Goal: Information Seeking & Learning: Learn about a topic

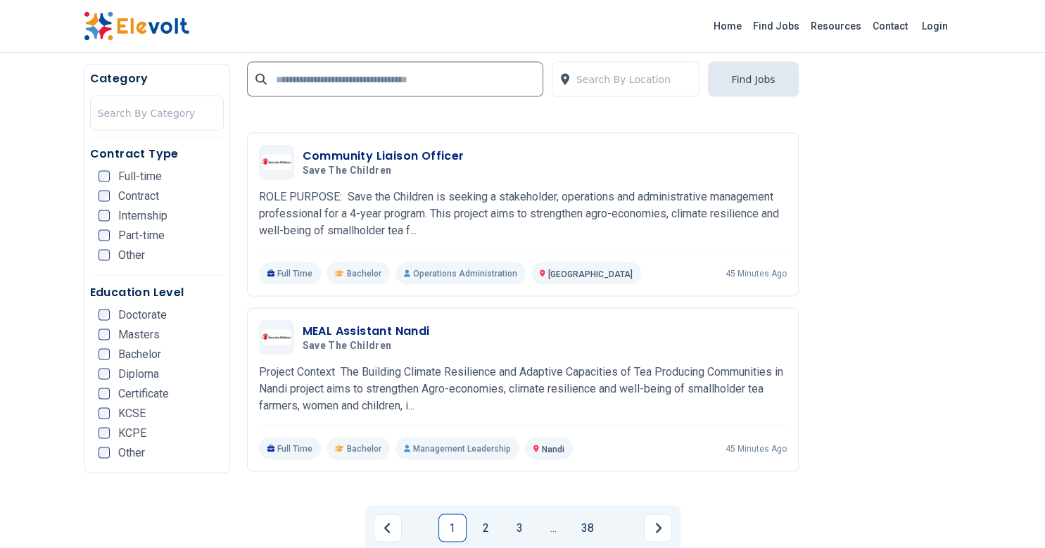
scroll to position [2747, 0]
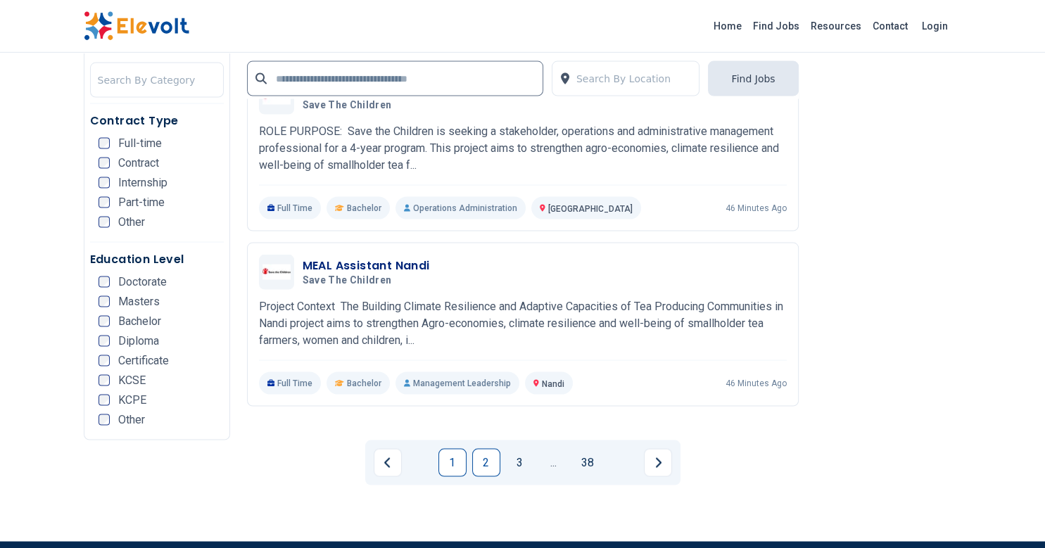
click at [489, 449] on link "2" at bounding box center [486, 463] width 28 height 28
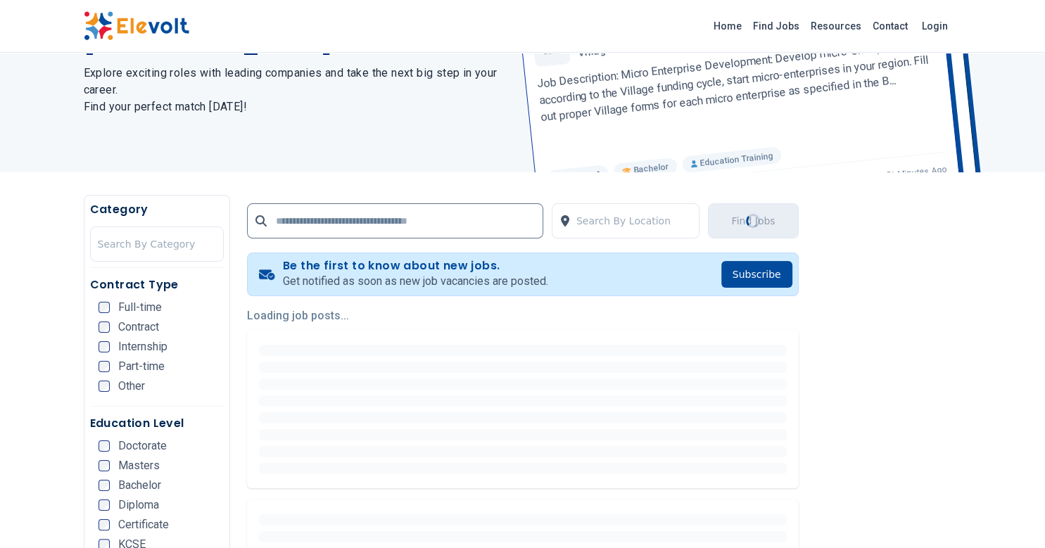
scroll to position [158, 0]
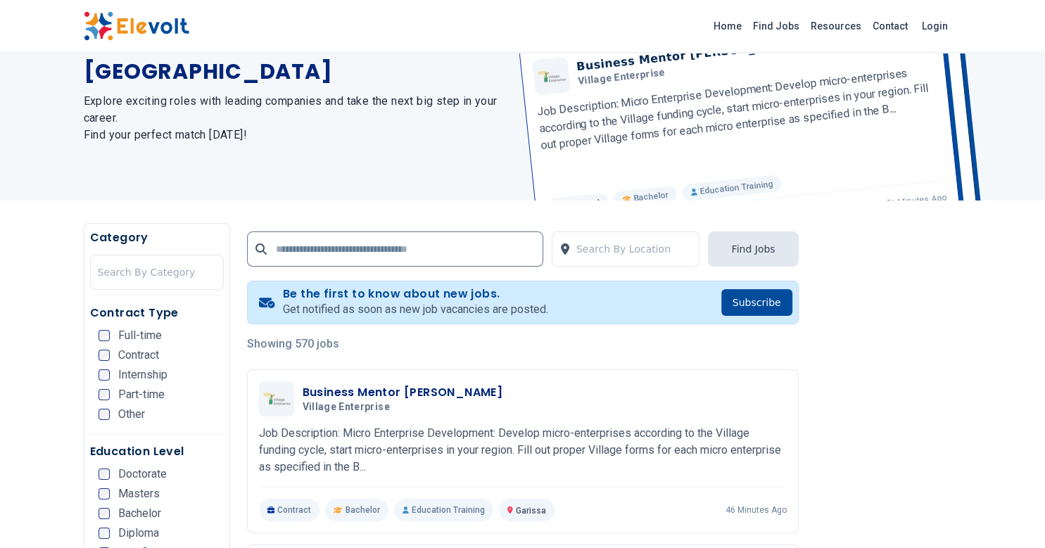
scroll to position [96, 0]
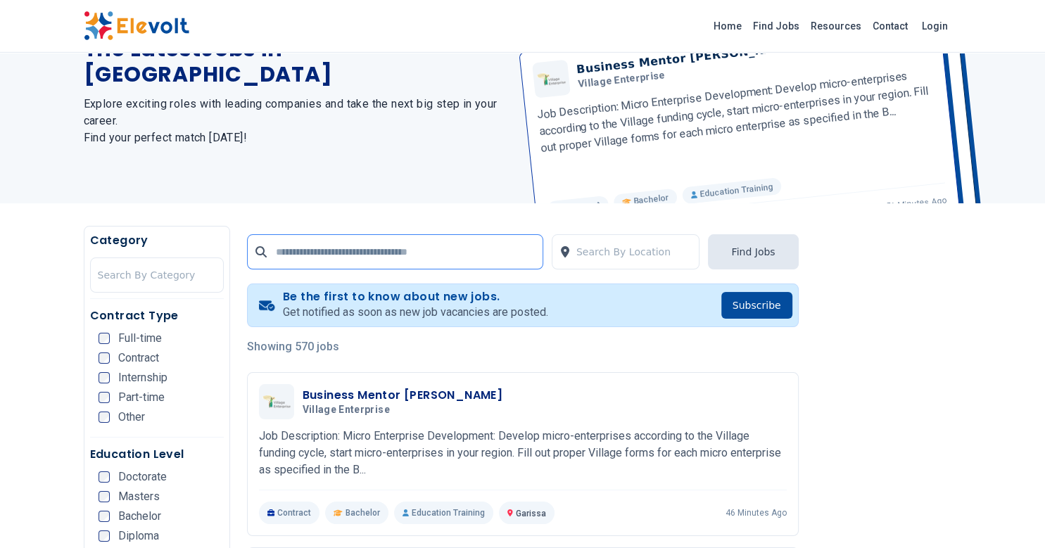
click at [469, 267] on input "text" at bounding box center [395, 251] width 296 height 35
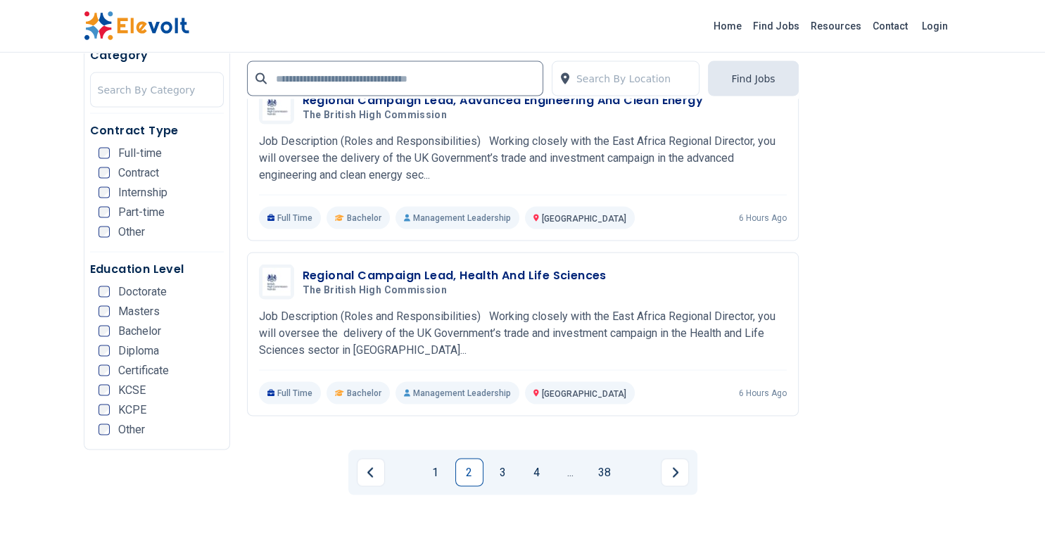
scroll to position [2738, 0]
click at [507, 458] on link "3" at bounding box center [503, 472] width 28 height 28
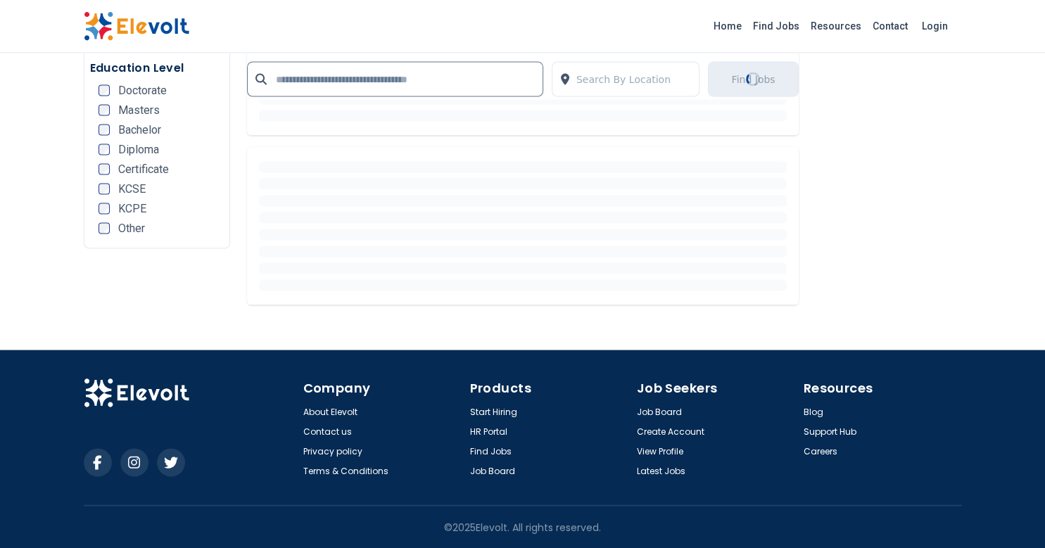
scroll to position [0, 0]
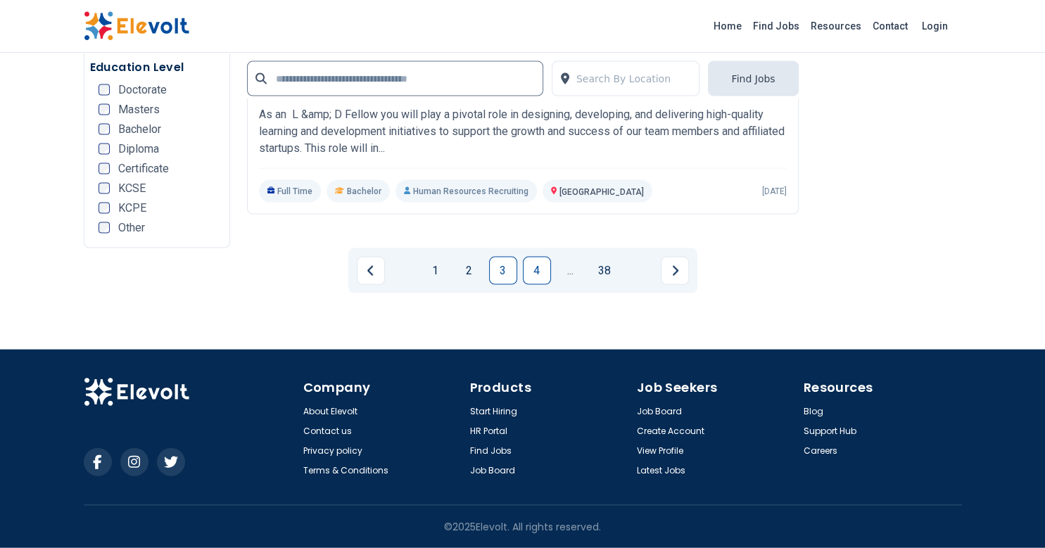
scroll to position [2875, 0]
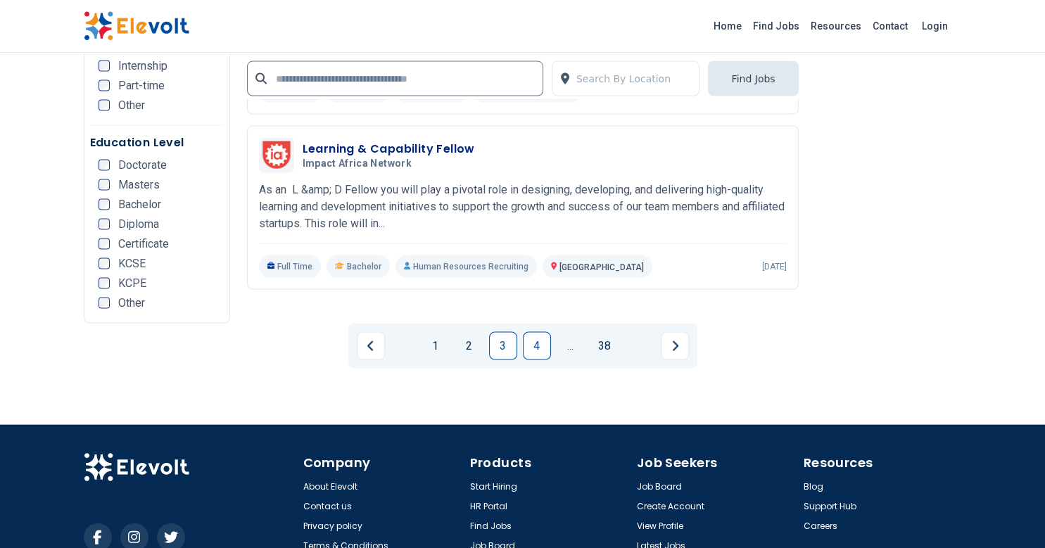
click at [534, 332] on link "4" at bounding box center [537, 346] width 28 height 28
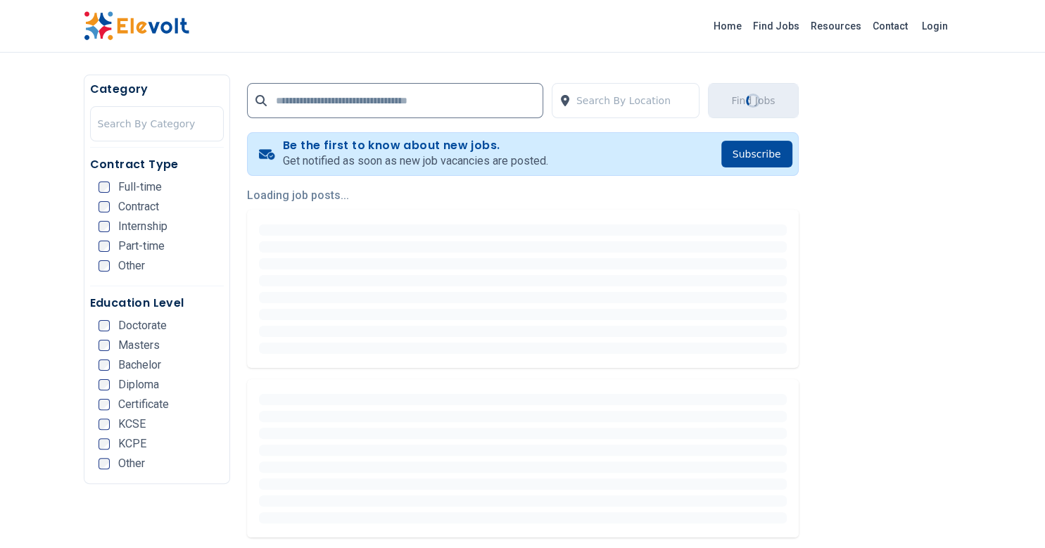
scroll to position [248, 0]
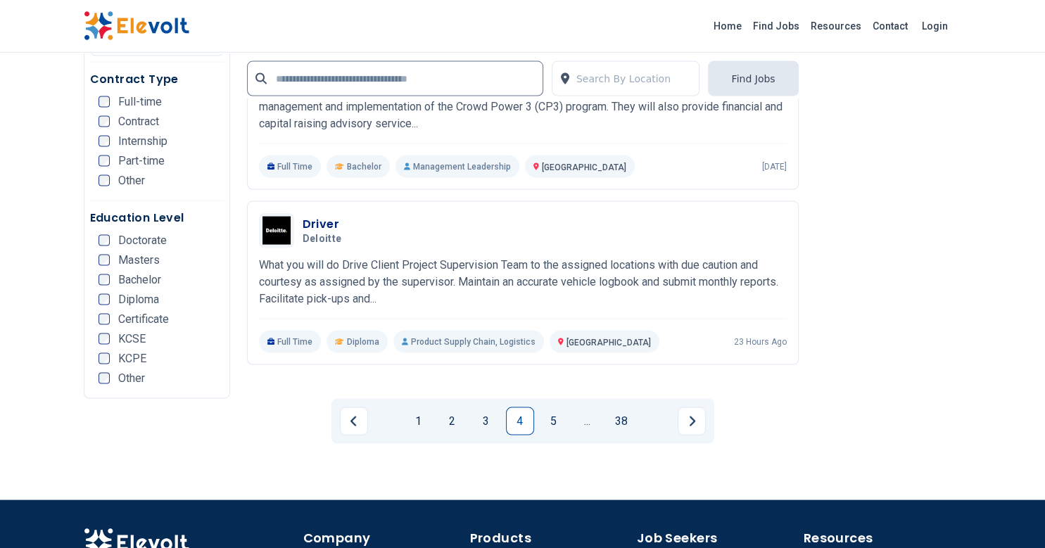
scroll to position [2790, 0]
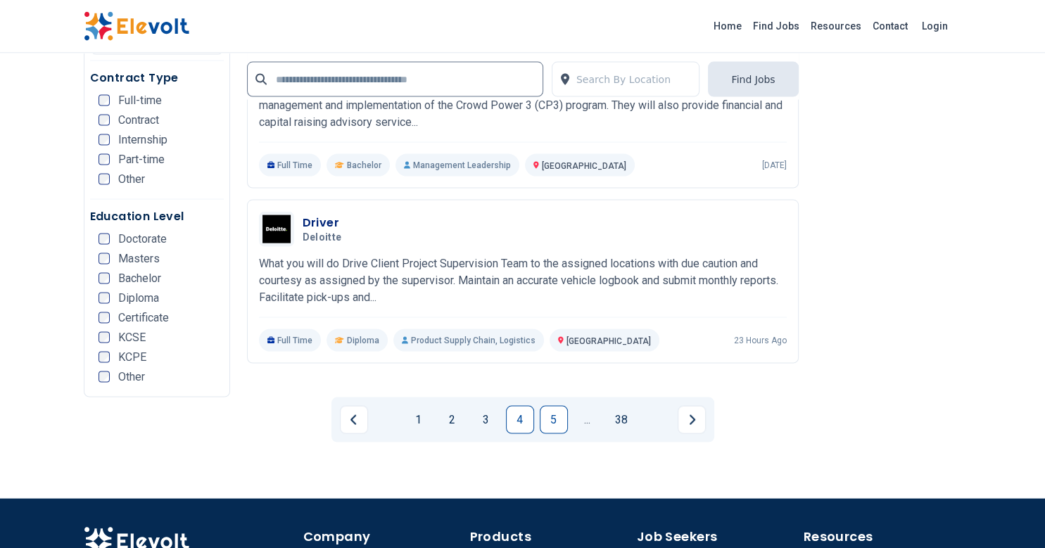
click at [551, 405] on link "5" at bounding box center [554, 419] width 28 height 28
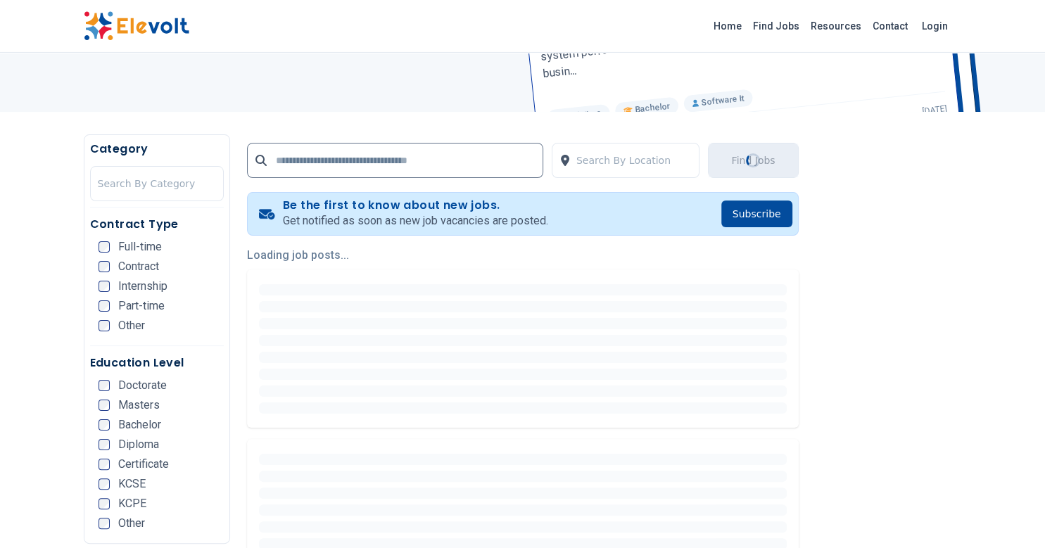
scroll to position [202, 0]
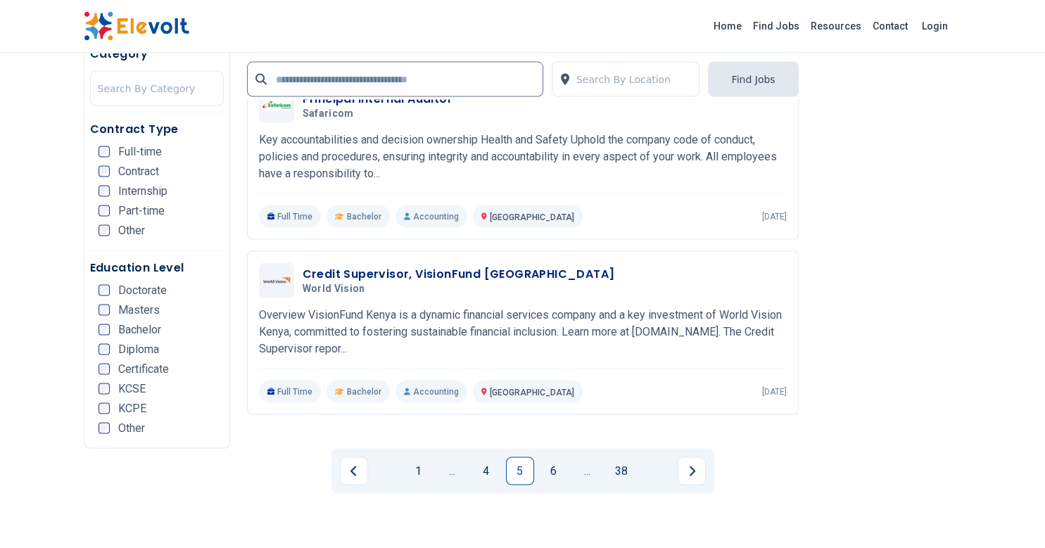
scroll to position [2741, 0]
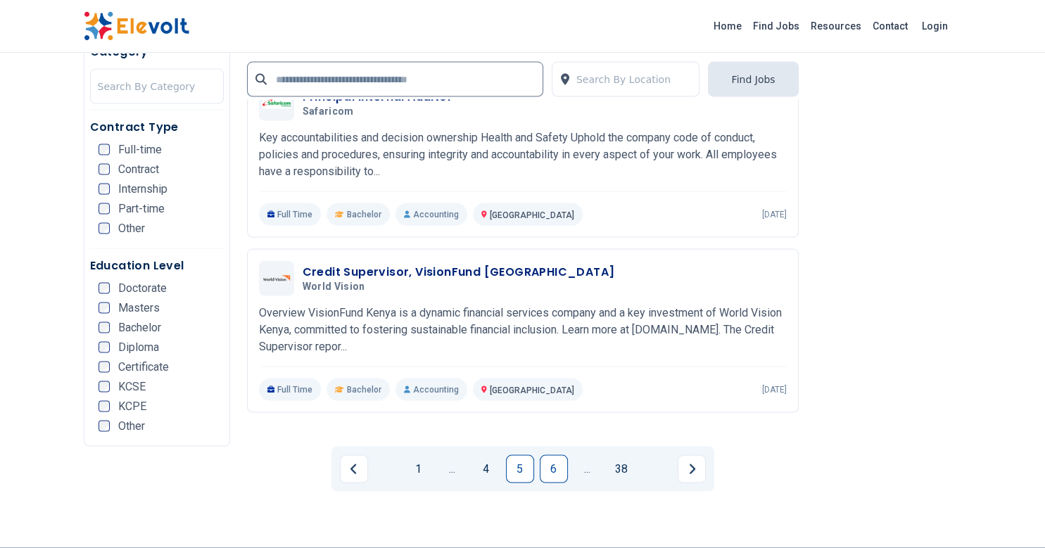
click at [543, 455] on link "6" at bounding box center [554, 469] width 28 height 28
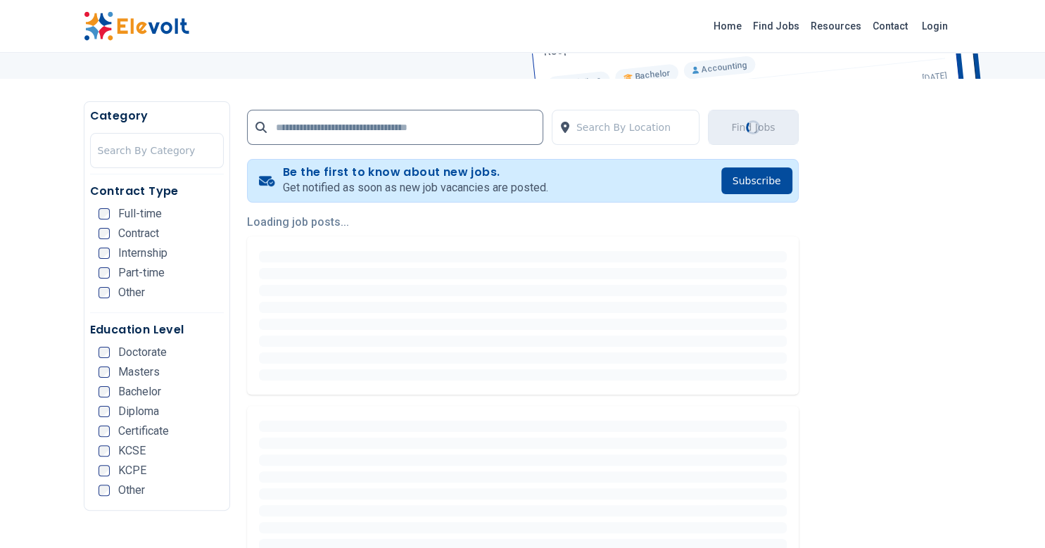
scroll to position [221, 0]
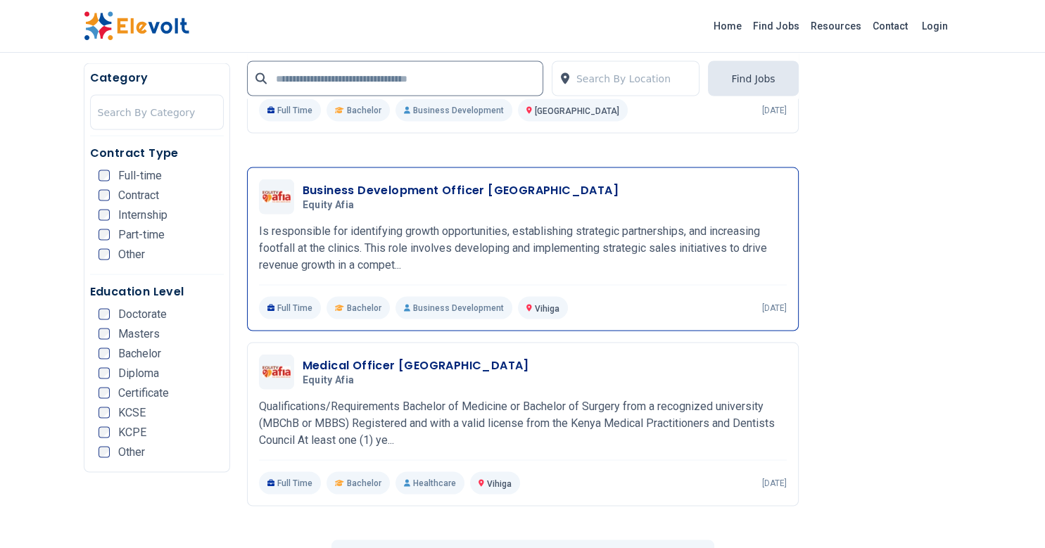
scroll to position [2799, 0]
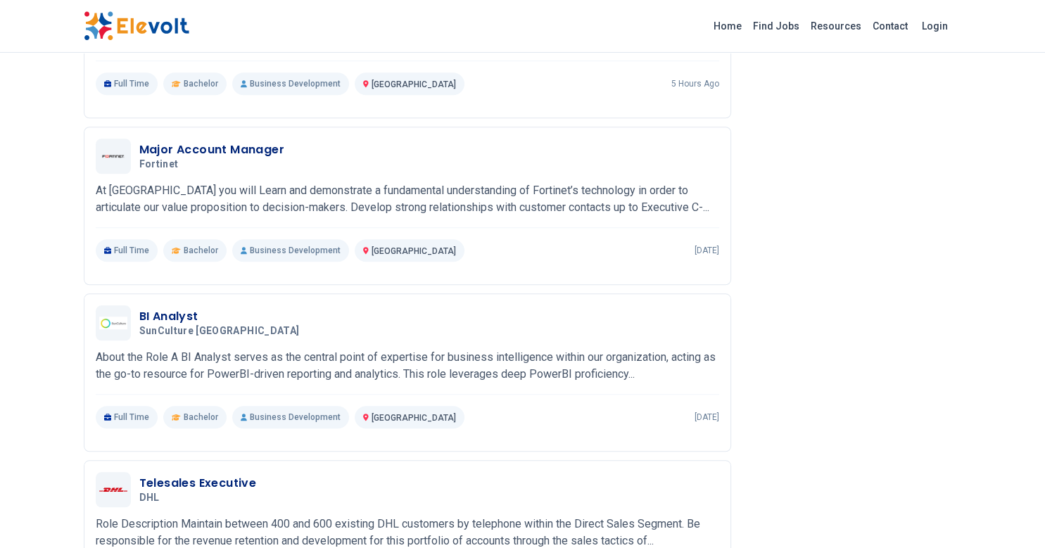
scroll to position [1192, 0]
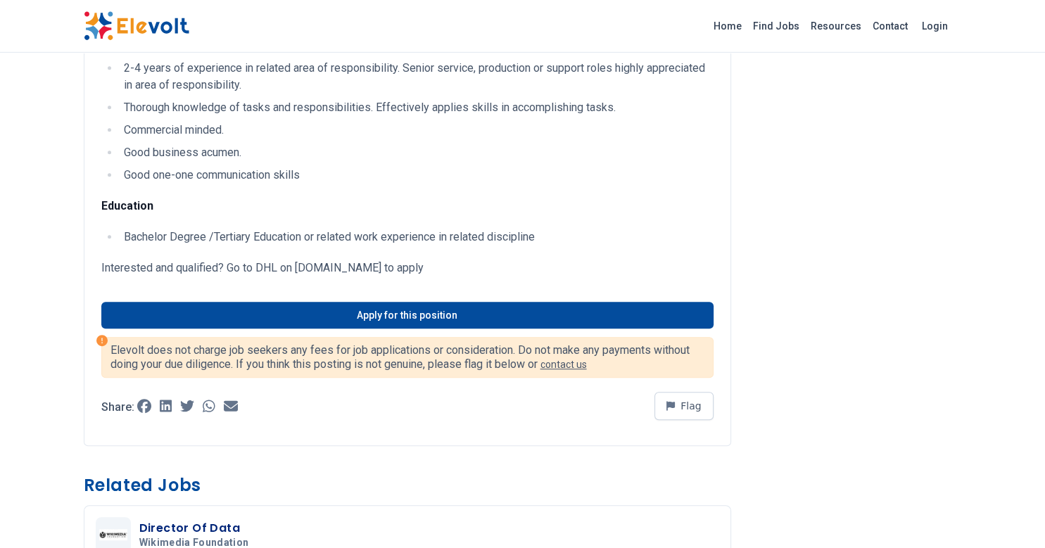
scroll to position [727, 0]
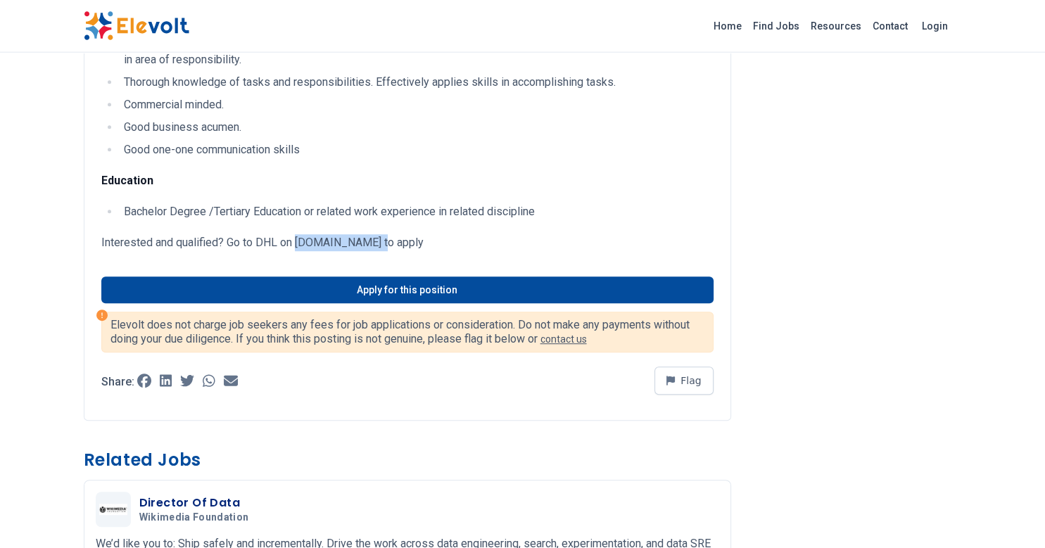
drag, startPoint x: 296, startPoint y: 251, endPoint x: 373, endPoint y: 251, distance: 76.7
click at [373, 251] on p "Interested and qualified? Go to DHL on careers.dhl.com to apply" at bounding box center [407, 243] width 612 height 17
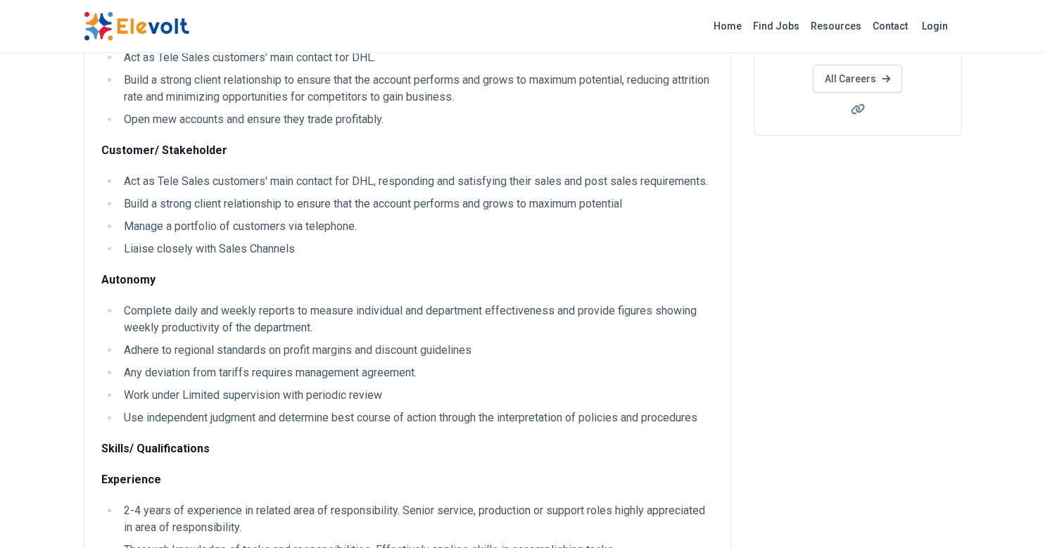
scroll to position [0, 0]
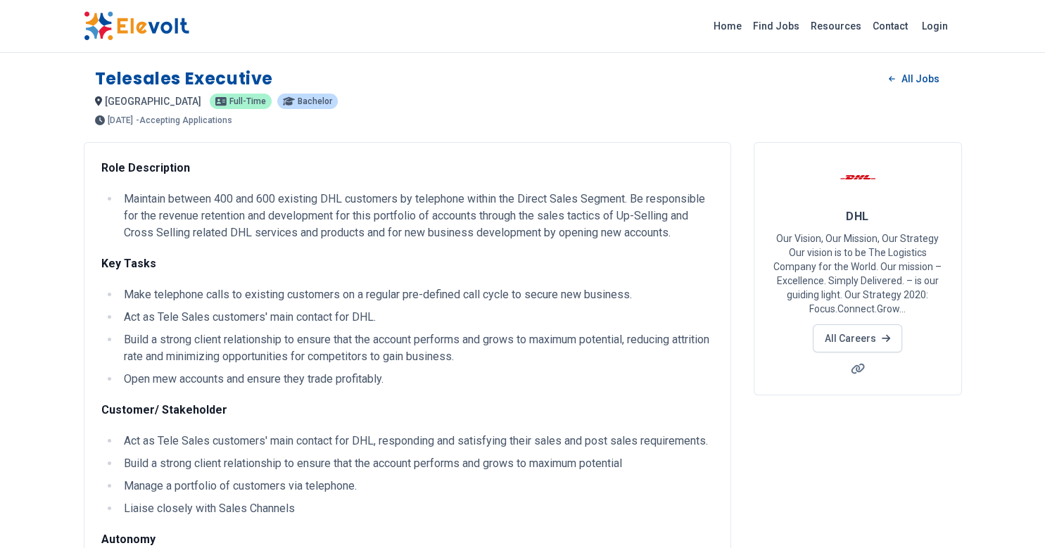
click at [267, 291] on li "Make telephone calls to existing customers on a regular pre-defined call cycle …" at bounding box center [417, 294] width 594 height 17
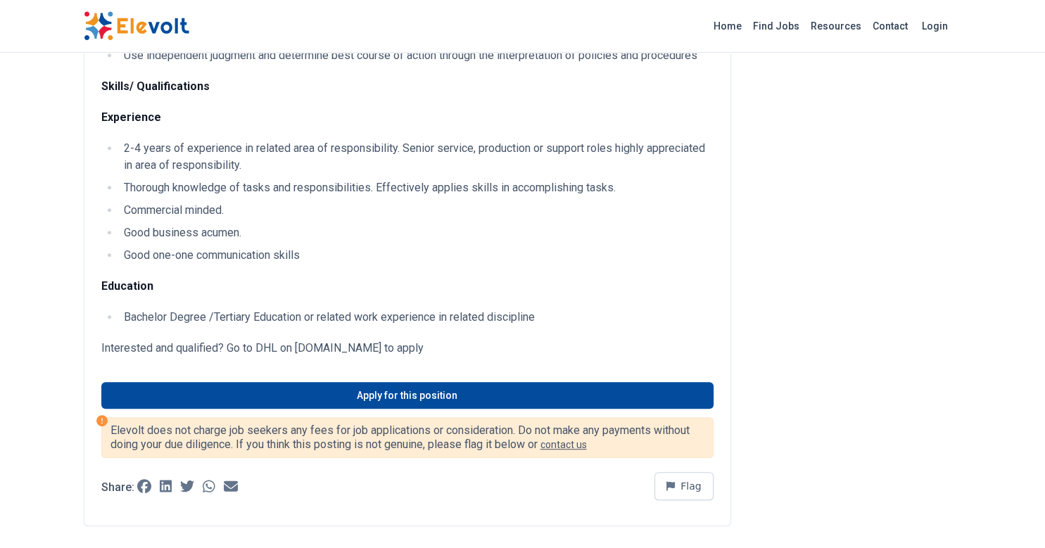
scroll to position [648, 0]
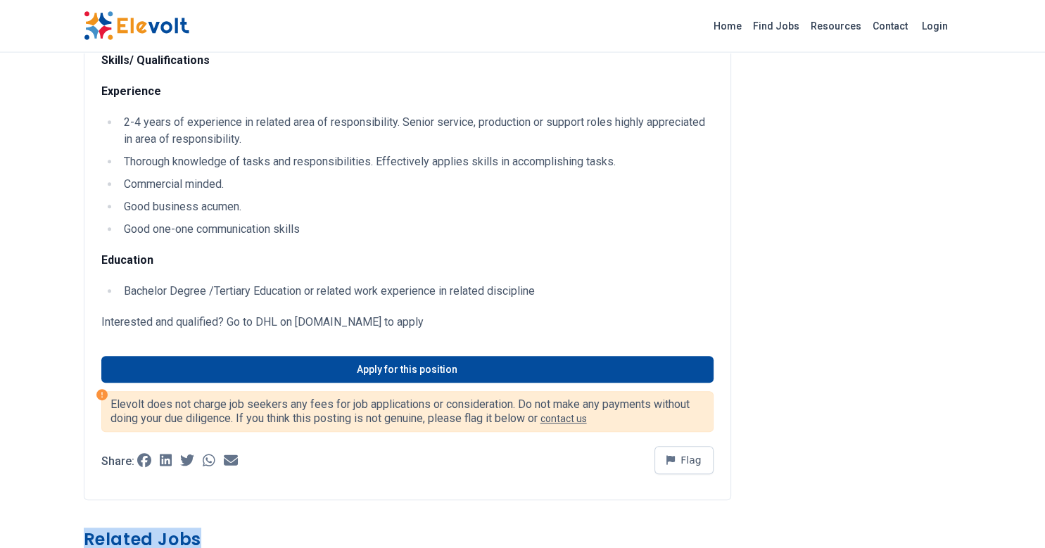
drag, startPoint x: 91, startPoint y: 75, endPoint x: 450, endPoint y: 334, distance: 442.7
click at [450, 334] on div "Telesales Executive All Jobs nairobi KE Full-time Bachelor 1 day ago 10/08/2025…" at bounding box center [523, 383] width 901 height 2062
copy div "1 day ago 10/08/2025 11/07/2025 - Accepting Applications Role Description Maint…"
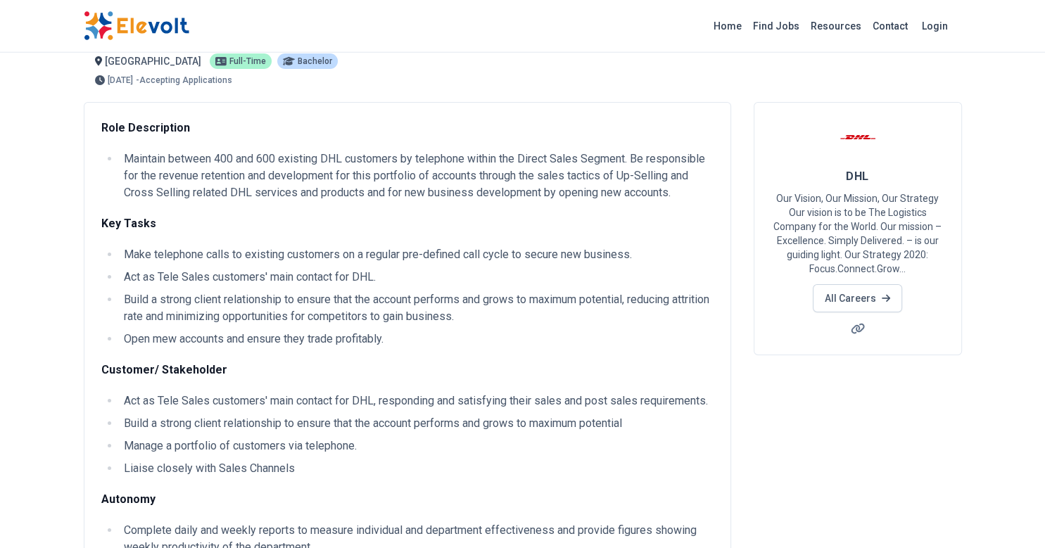
scroll to position [0, 0]
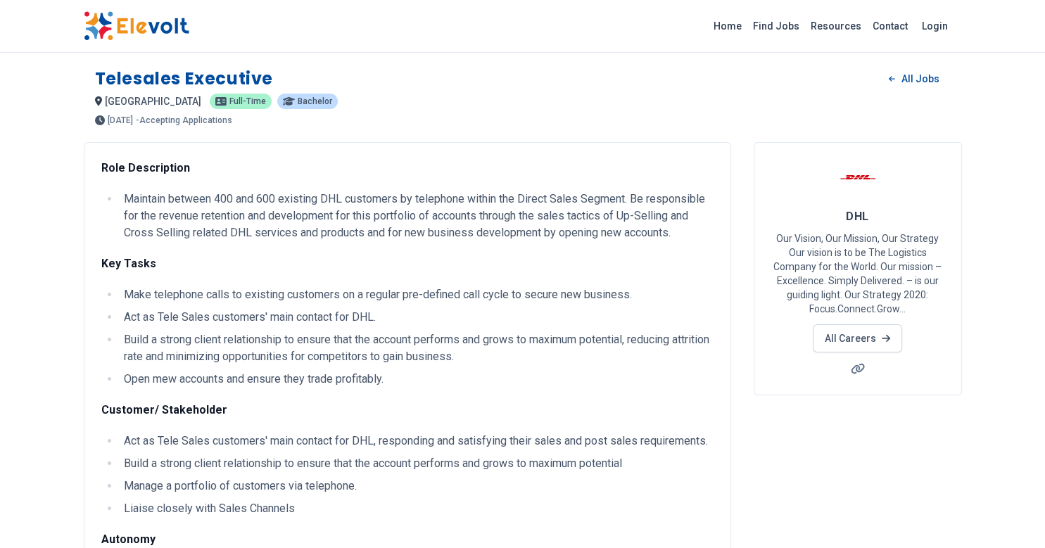
click at [502, 221] on p "Maintain between 400 and 600 existing DHL customers by telephone within the Dir…" at bounding box center [419, 216] width 590 height 51
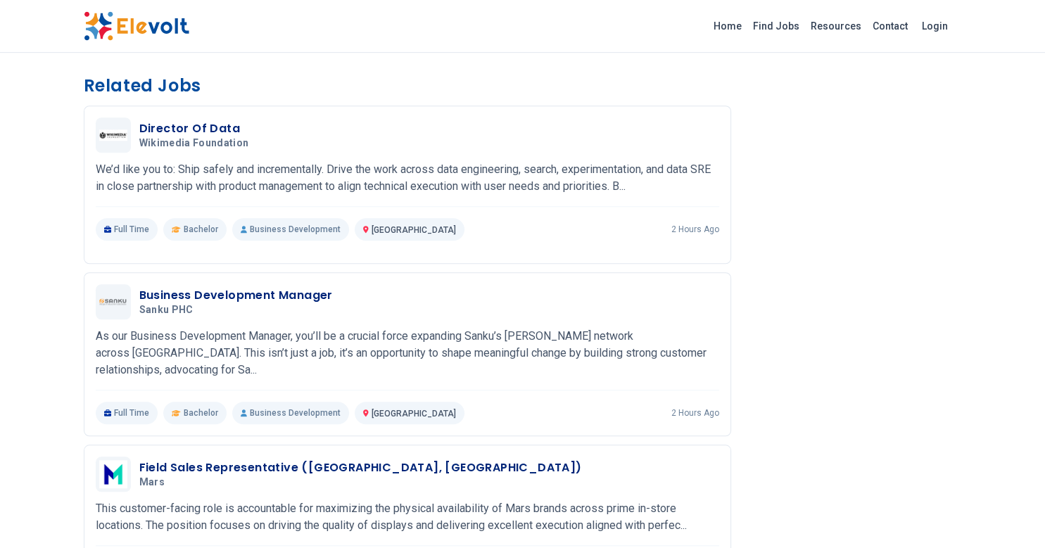
scroll to position [1100, 0]
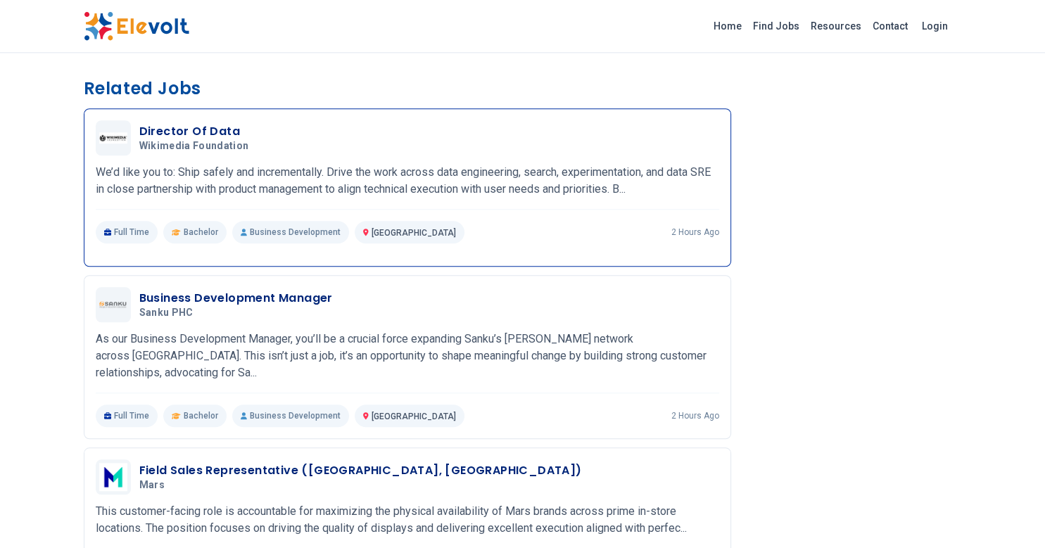
click at [215, 130] on h3 "Director Of Data" at bounding box center [196, 131] width 115 height 17
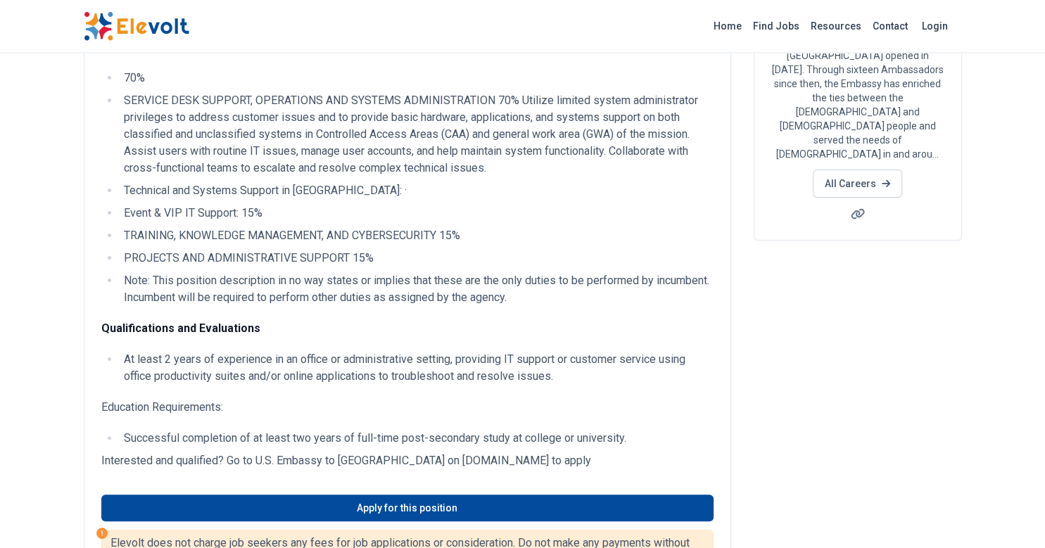
scroll to position [239, 0]
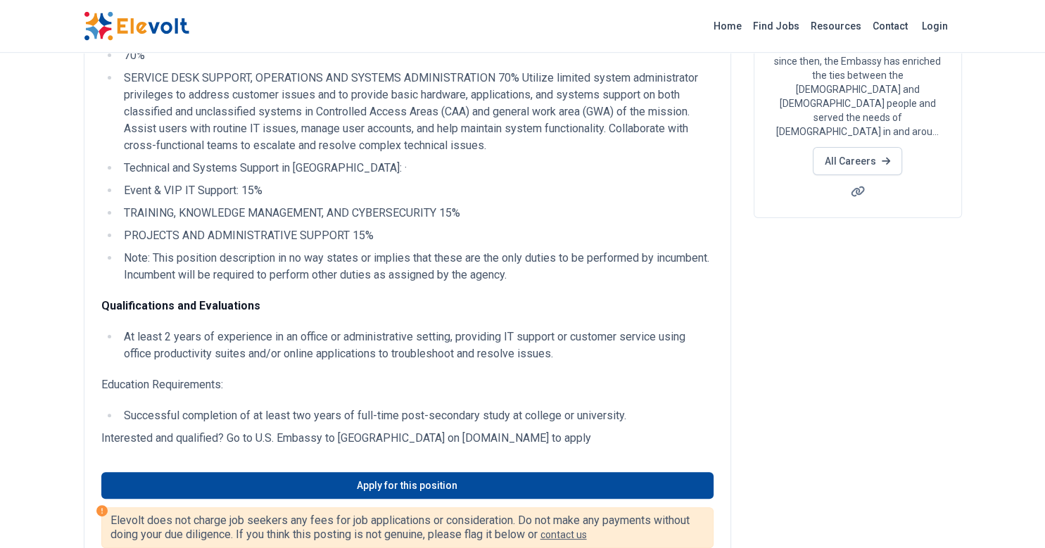
click at [443, 222] on li "TRAINING, KNOWLEDGE MANAGEMENT, AND CYBERSECURITY 15%" at bounding box center [417, 213] width 594 height 17
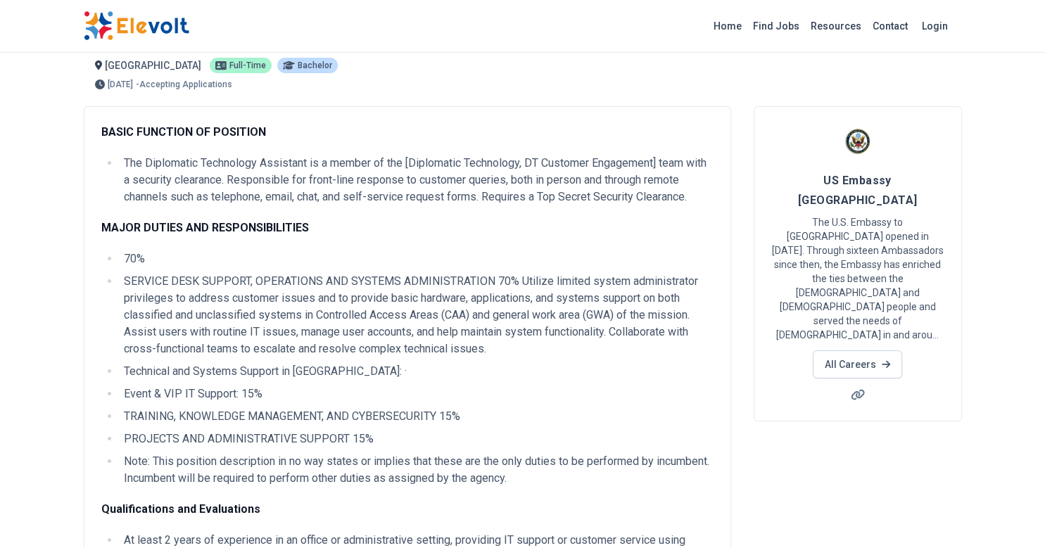
scroll to position [0, 0]
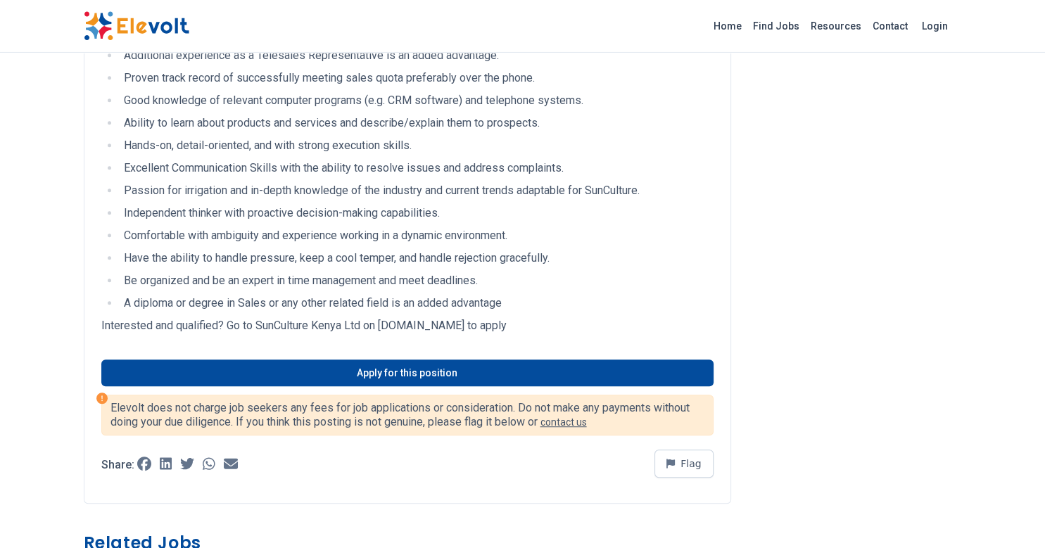
scroll to position [746, 0]
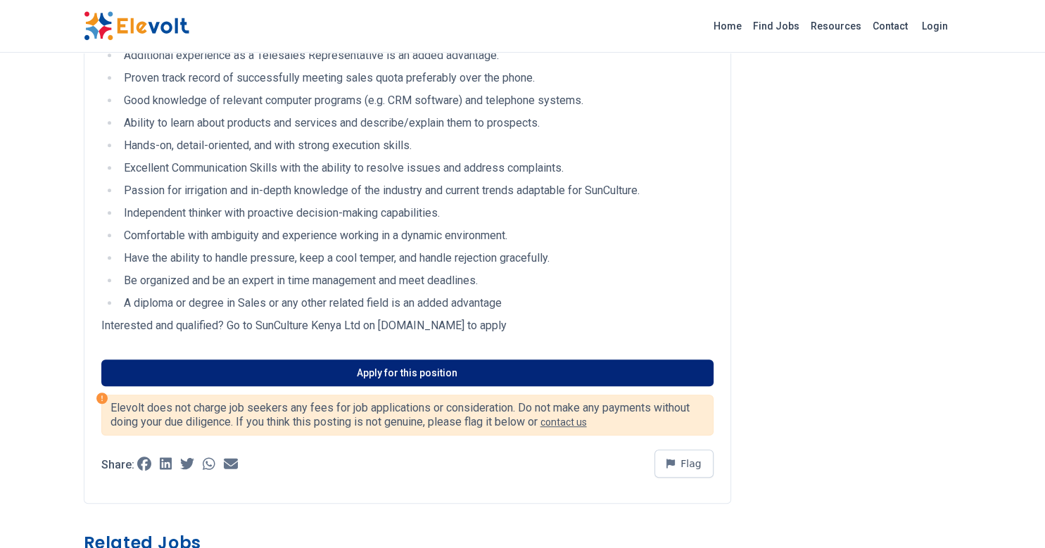
click at [465, 385] on link "Apply for this position" at bounding box center [407, 373] width 612 height 27
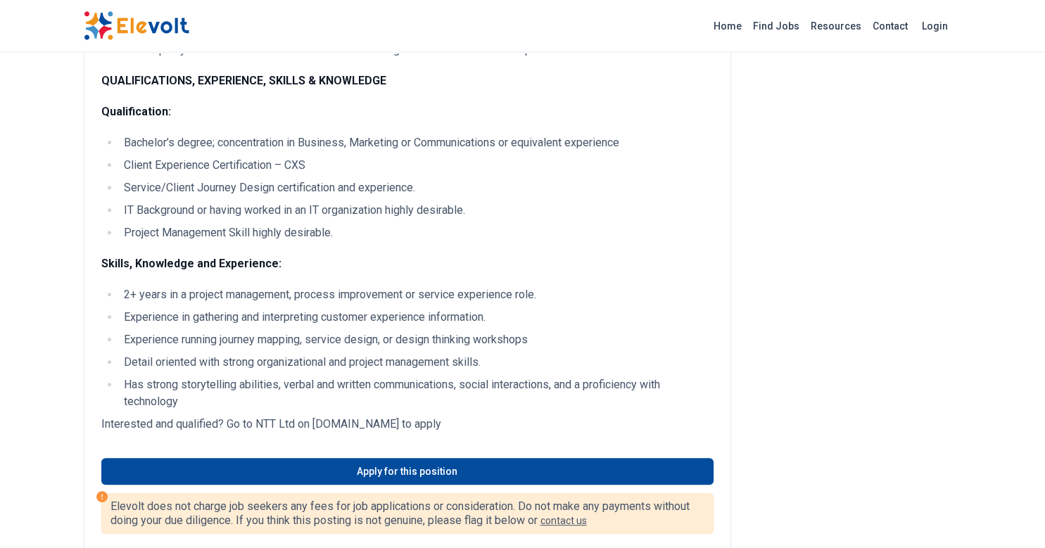
scroll to position [491, 0]
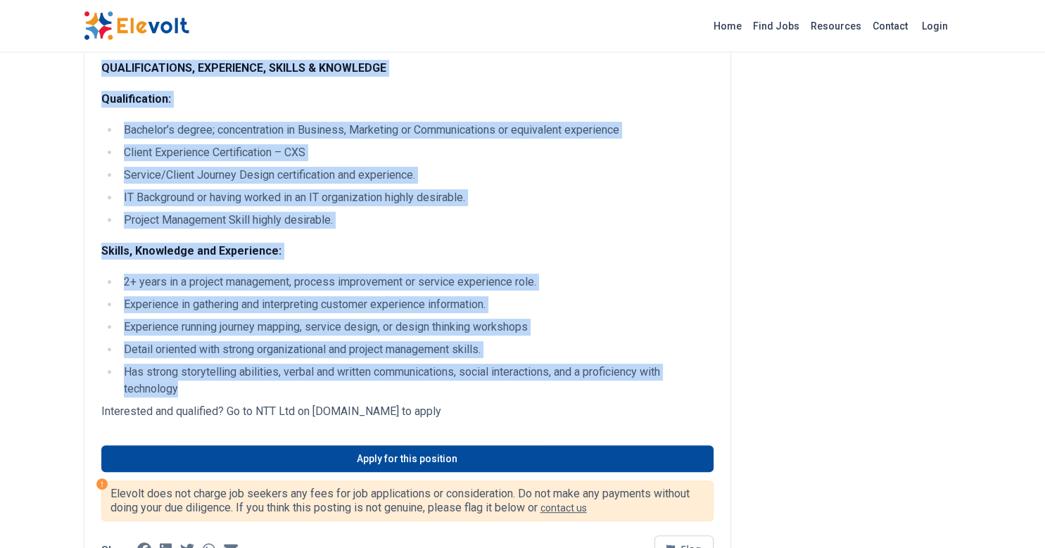
drag, startPoint x: 94, startPoint y: 79, endPoint x: 474, endPoint y: 393, distance: 493.5
click at [474, 393] on div "Client Experience Specialist All Jobs nairobi KE Full-time Bachelor 2 days ago …" at bounding box center [523, 503] width 901 height 1989
copy div "2 days ago 10/07/2025 11/06/2025 - Accepting Applications The CX Specialist pla…"
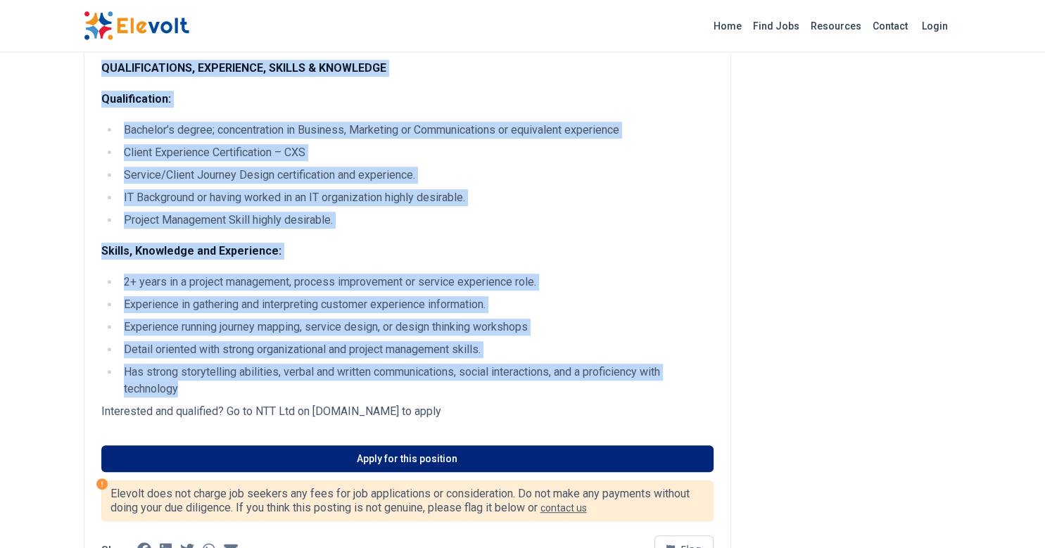
scroll to position [492, 0]
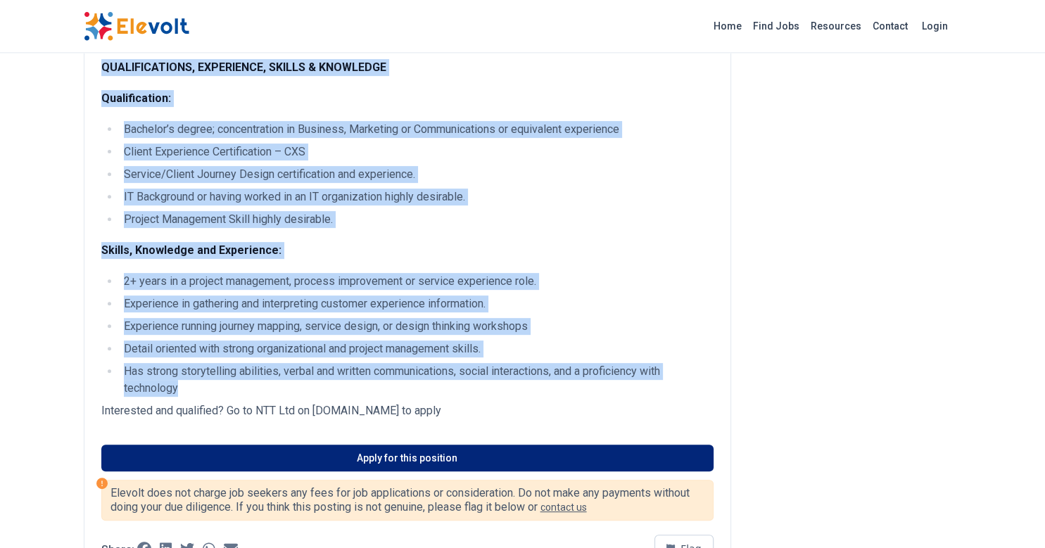
click at [348, 460] on link "Apply for this position" at bounding box center [407, 458] width 612 height 27
